Goal: Information Seeking & Learning: Learn about a topic

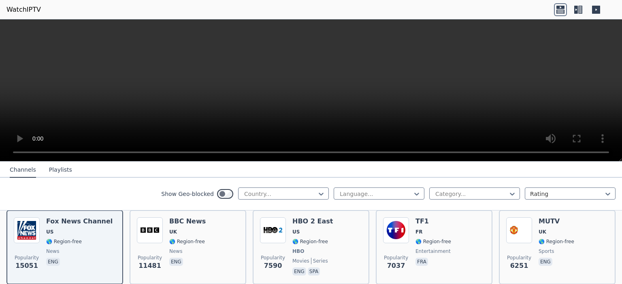
scroll to position [95, 0]
click at [282, 188] on div "Country..." at bounding box center [283, 194] width 91 height 12
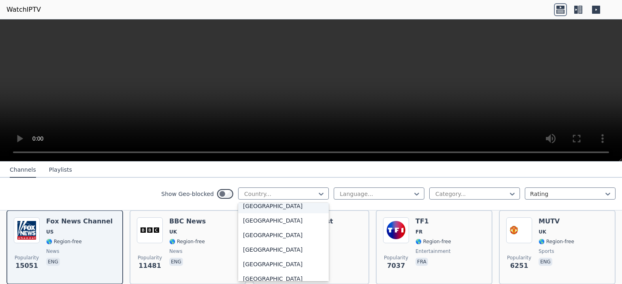
scroll to position [2826, 0]
click at [263, 233] on div "[GEOGRAPHIC_DATA]" at bounding box center [283, 235] width 91 height 15
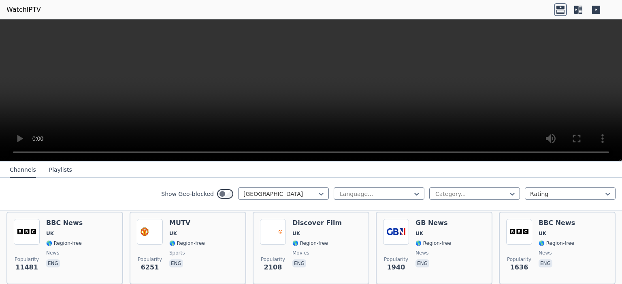
scroll to position [95, 0]
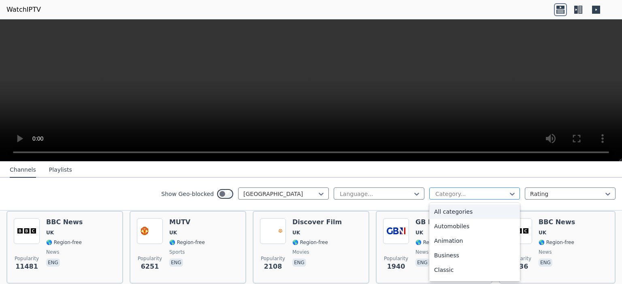
click at [450, 190] on div at bounding box center [471, 194] width 74 height 8
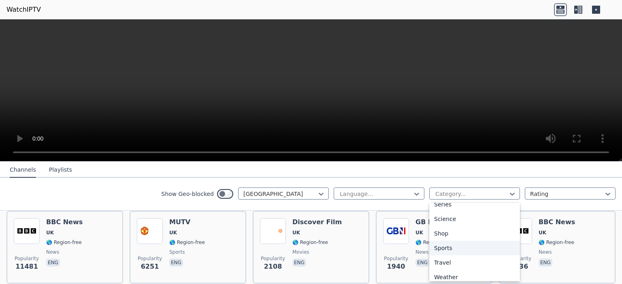
click at [443, 245] on div "Sports" at bounding box center [474, 248] width 91 height 15
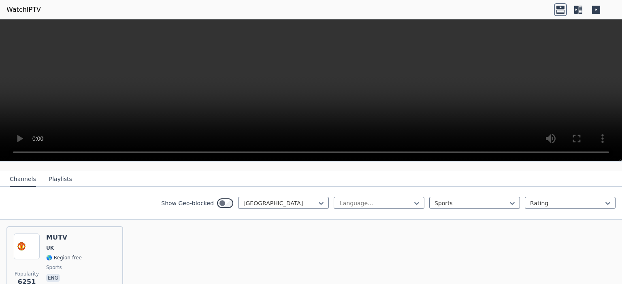
scroll to position [76, 0]
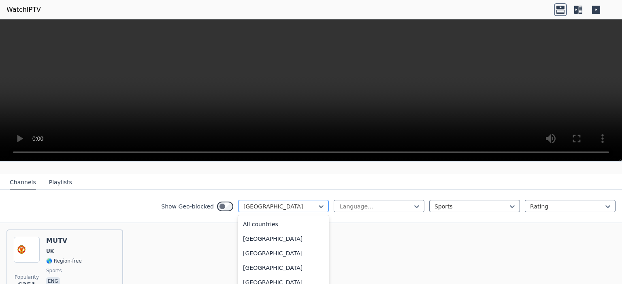
click at [259, 203] on div at bounding box center [280, 207] width 74 height 8
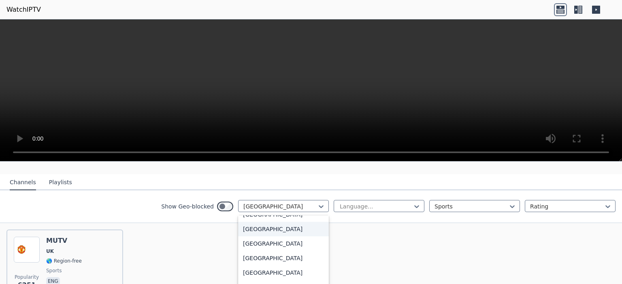
scroll to position [2536, 0]
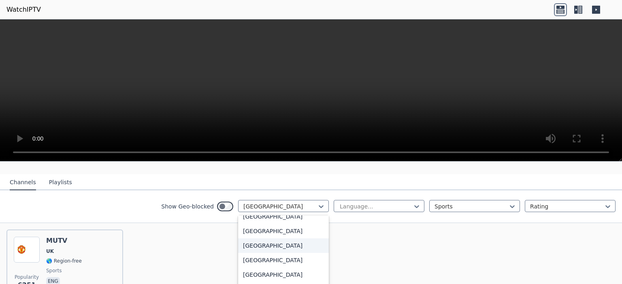
click at [255, 239] on div "[GEOGRAPHIC_DATA]" at bounding box center [283, 246] width 91 height 15
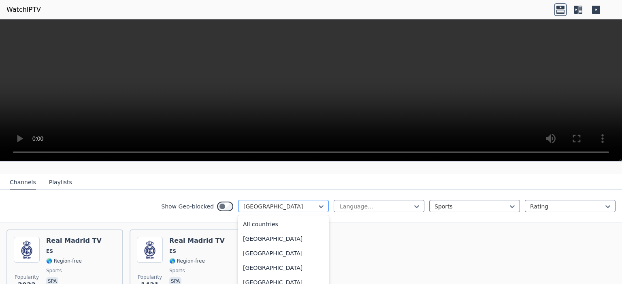
click at [246, 203] on div at bounding box center [280, 207] width 74 height 8
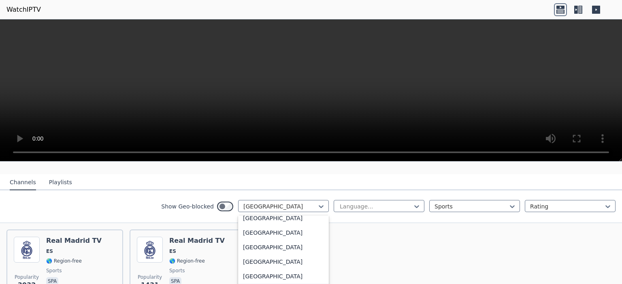
scroll to position [1243, 0]
click at [266, 239] on div "[GEOGRAPHIC_DATA]" at bounding box center [283, 234] width 91 height 15
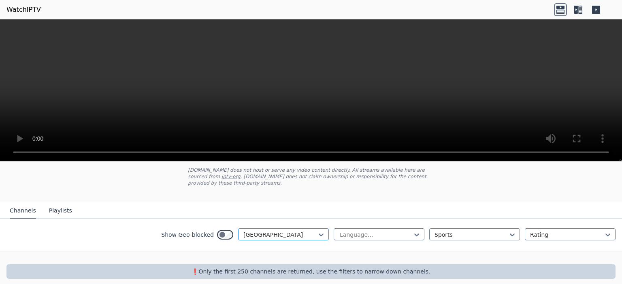
scroll to position [73, 0]
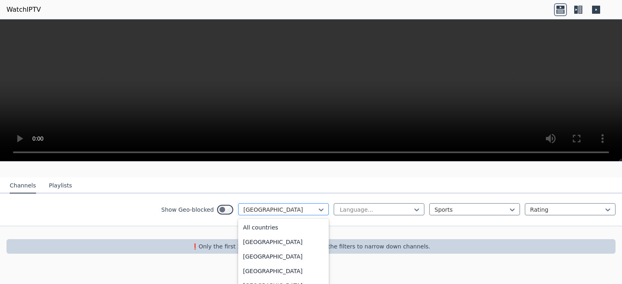
click at [259, 216] on div "option India, selected. 206 results available. Use Up and Down to choose option…" at bounding box center [283, 210] width 91 height 12
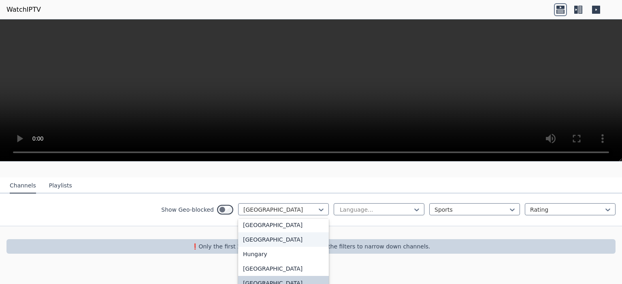
click at [265, 244] on div "[GEOGRAPHIC_DATA]" at bounding box center [283, 240] width 91 height 15
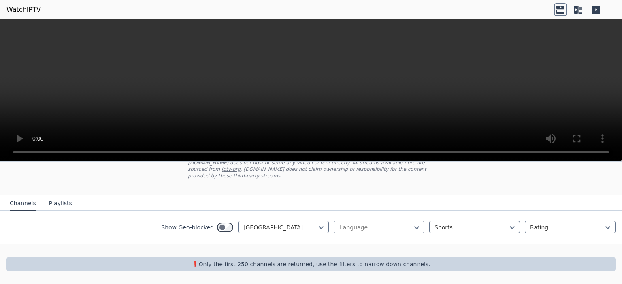
scroll to position [48, 0]
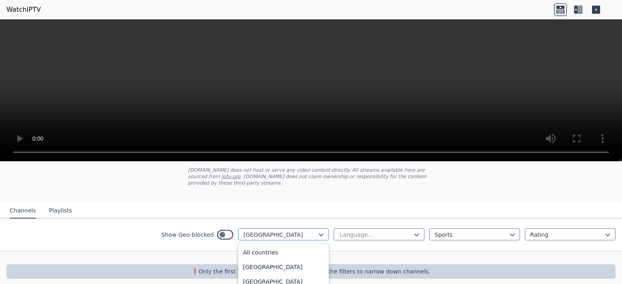
scroll to position [70, 0]
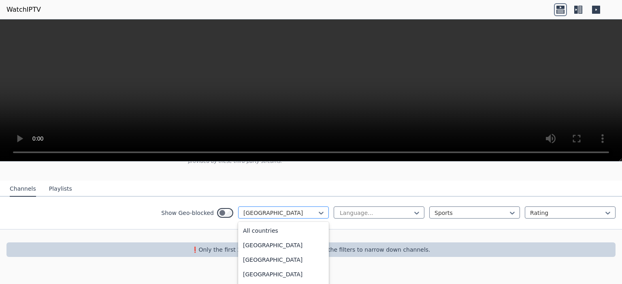
click at [272, 219] on div "option [GEOGRAPHIC_DATA], selected. 206 results available. Use Up and Down to c…" at bounding box center [283, 213] width 91 height 12
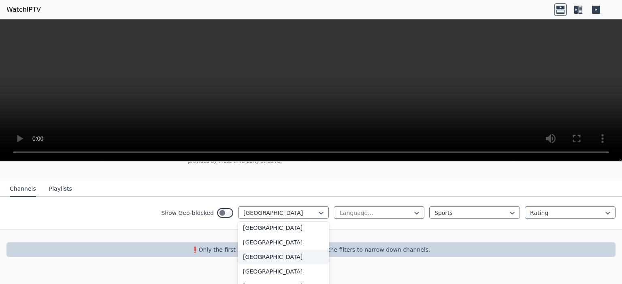
scroll to position [2837, 0]
click at [267, 250] on div "[GEOGRAPHIC_DATA]" at bounding box center [283, 257] width 91 height 15
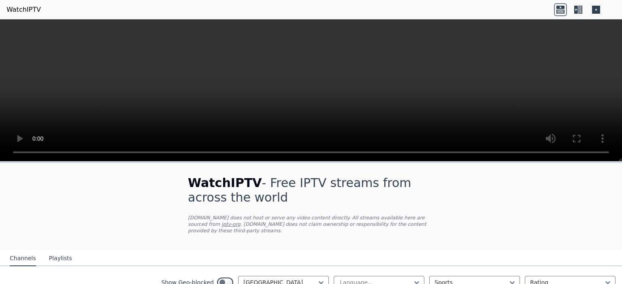
scroll to position [62, 0]
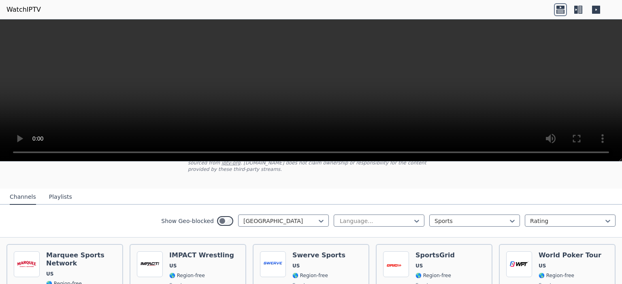
click at [578, 9] on icon at bounding box center [580, 10] width 4 height 8
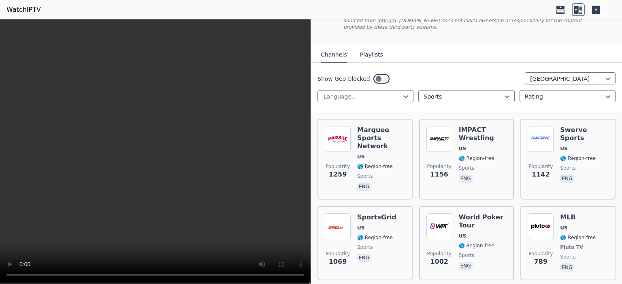
click at [594, 7] on icon at bounding box center [596, 10] width 8 height 8
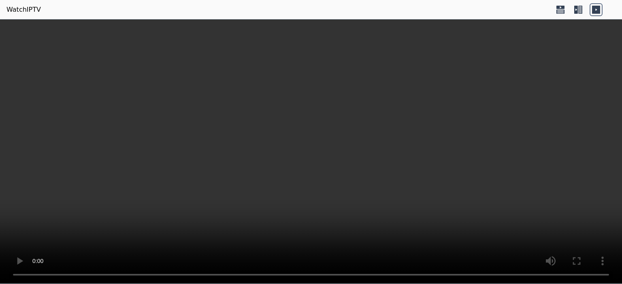
click at [581, 8] on icon at bounding box center [577, 9] width 13 height 13
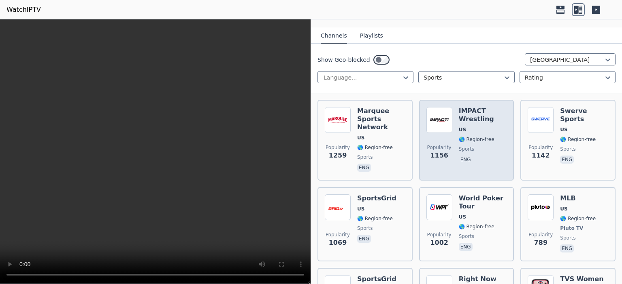
scroll to position [81, 0]
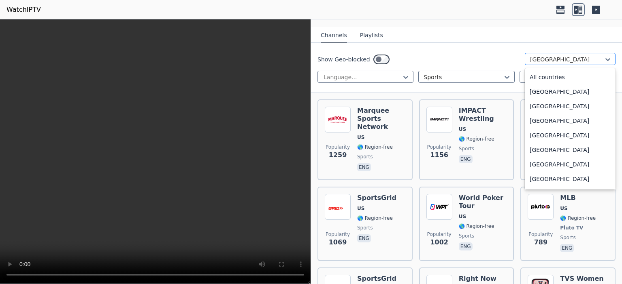
click at [530, 55] on div at bounding box center [567, 59] width 74 height 8
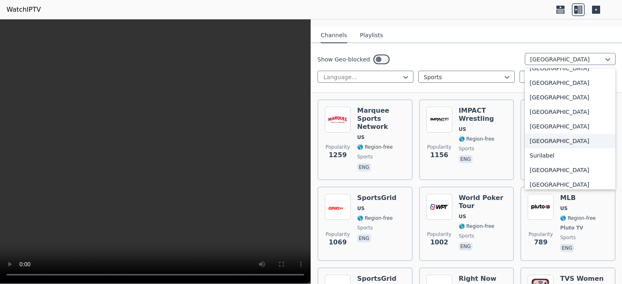
scroll to position [2514, 0]
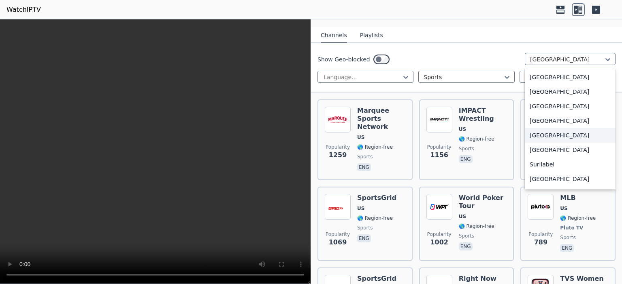
click at [544, 130] on div "[GEOGRAPHIC_DATA]" at bounding box center [569, 135] width 91 height 15
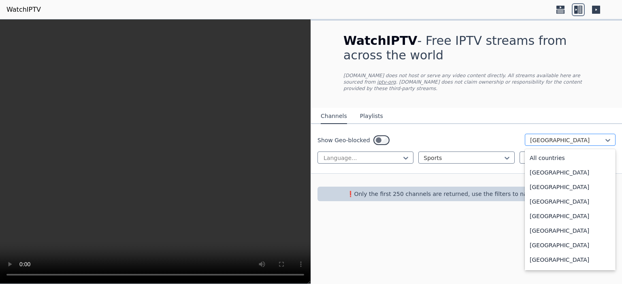
scroll to position [2472, 0]
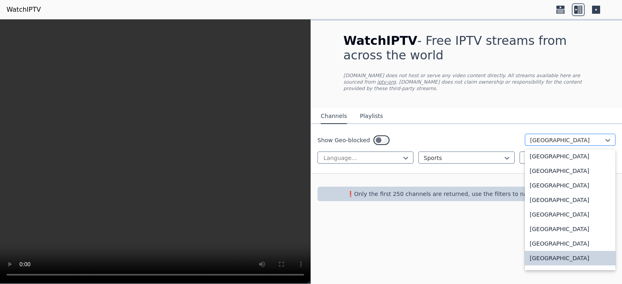
click at [541, 136] on div at bounding box center [567, 140] width 74 height 8
